Goal: Navigation & Orientation: Find specific page/section

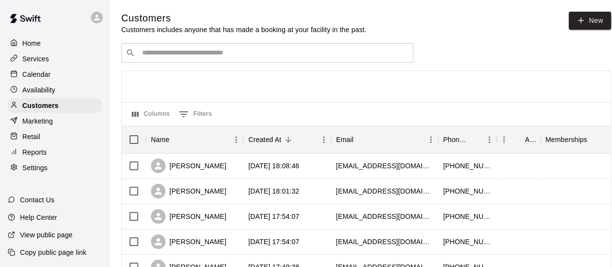
click at [55, 76] on div "Calendar" at bounding box center [55, 74] width 94 height 15
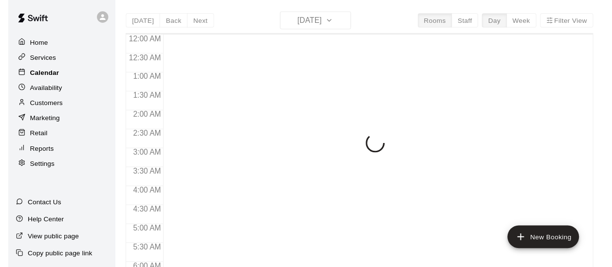
scroll to position [595, 0]
